Goal: Information Seeking & Learning: Stay updated

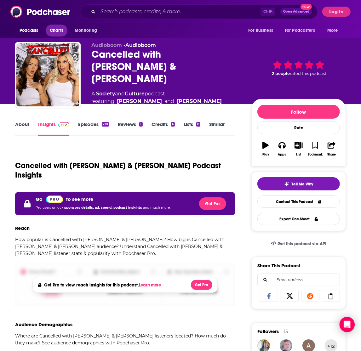
click at [56, 27] on span "Charts" at bounding box center [57, 30] width 14 height 9
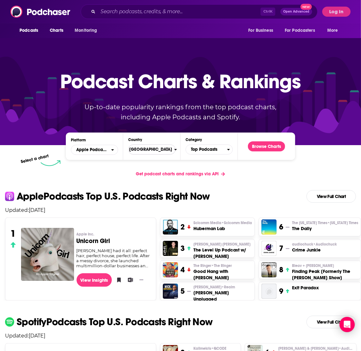
click at [142, 153] on span "[GEOGRAPHIC_DATA]" at bounding box center [149, 149] width 50 height 11
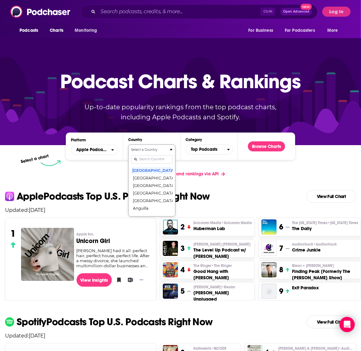
click at [154, 162] on input "Countries" at bounding box center [152, 159] width 42 height 9
click at [128, 145] on button "Select a Country united k [GEOGRAPHIC_DATA] [GEOGRAPHIC_DATA] [GEOGRAPHIC_DATA]" at bounding box center [151, 169] width 47 height 48
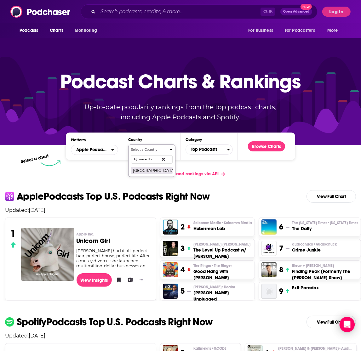
type input "united kin"
click at [149, 173] on button "[GEOGRAPHIC_DATA]" at bounding box center [152, 171] width 42 height 8
click at [276, 149] on button "Browse Charts" at bounding box center [266, 147] width 37 height 10
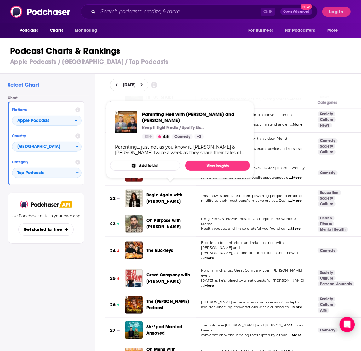
scroll to position [276, 0]
